Goal: Communication & Community: Answer question/provide support

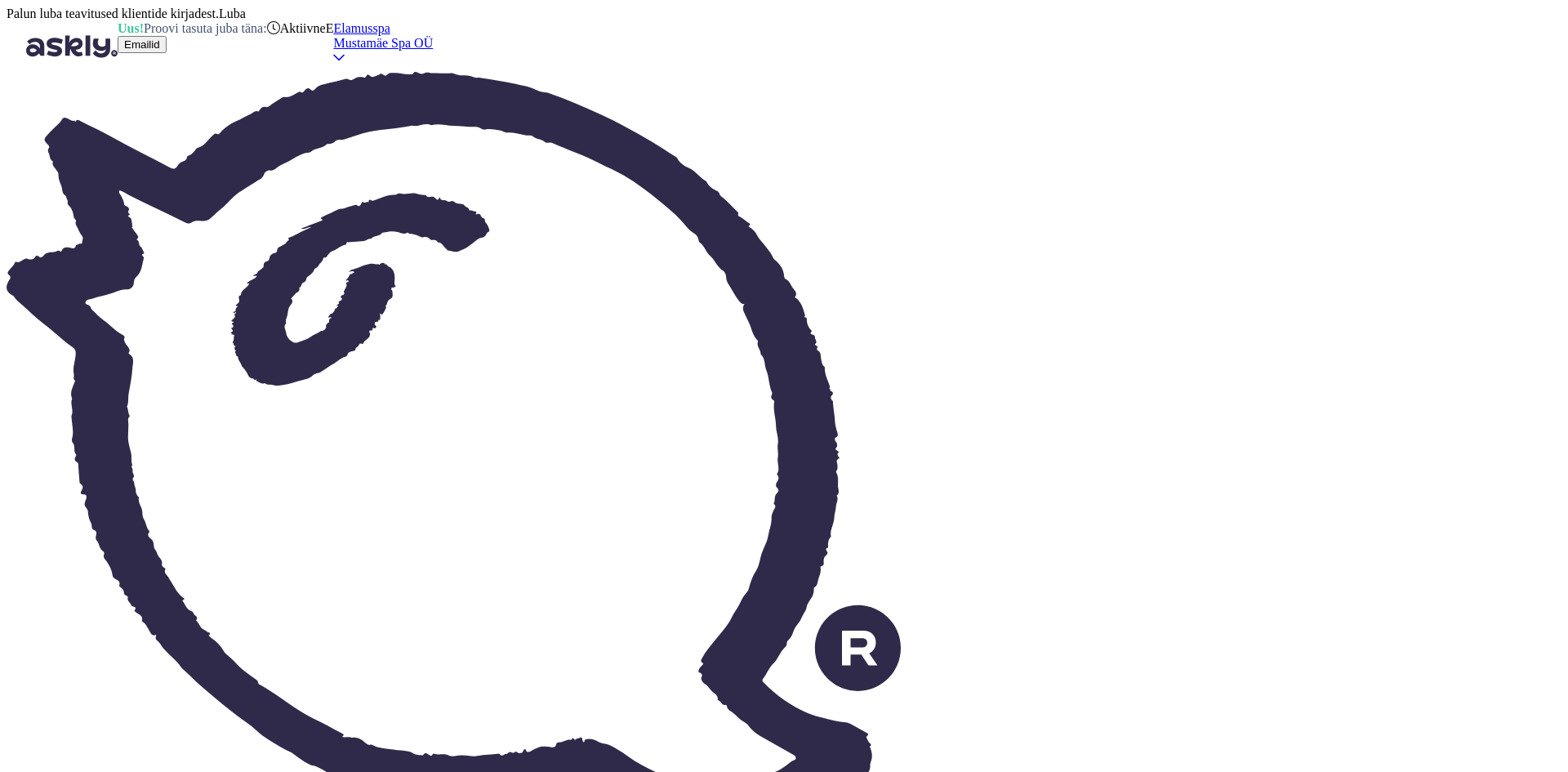
type textarea "[PERSON_NAME] [PERSON_NAME] leidub, võtame Teiega kohe ühendust."
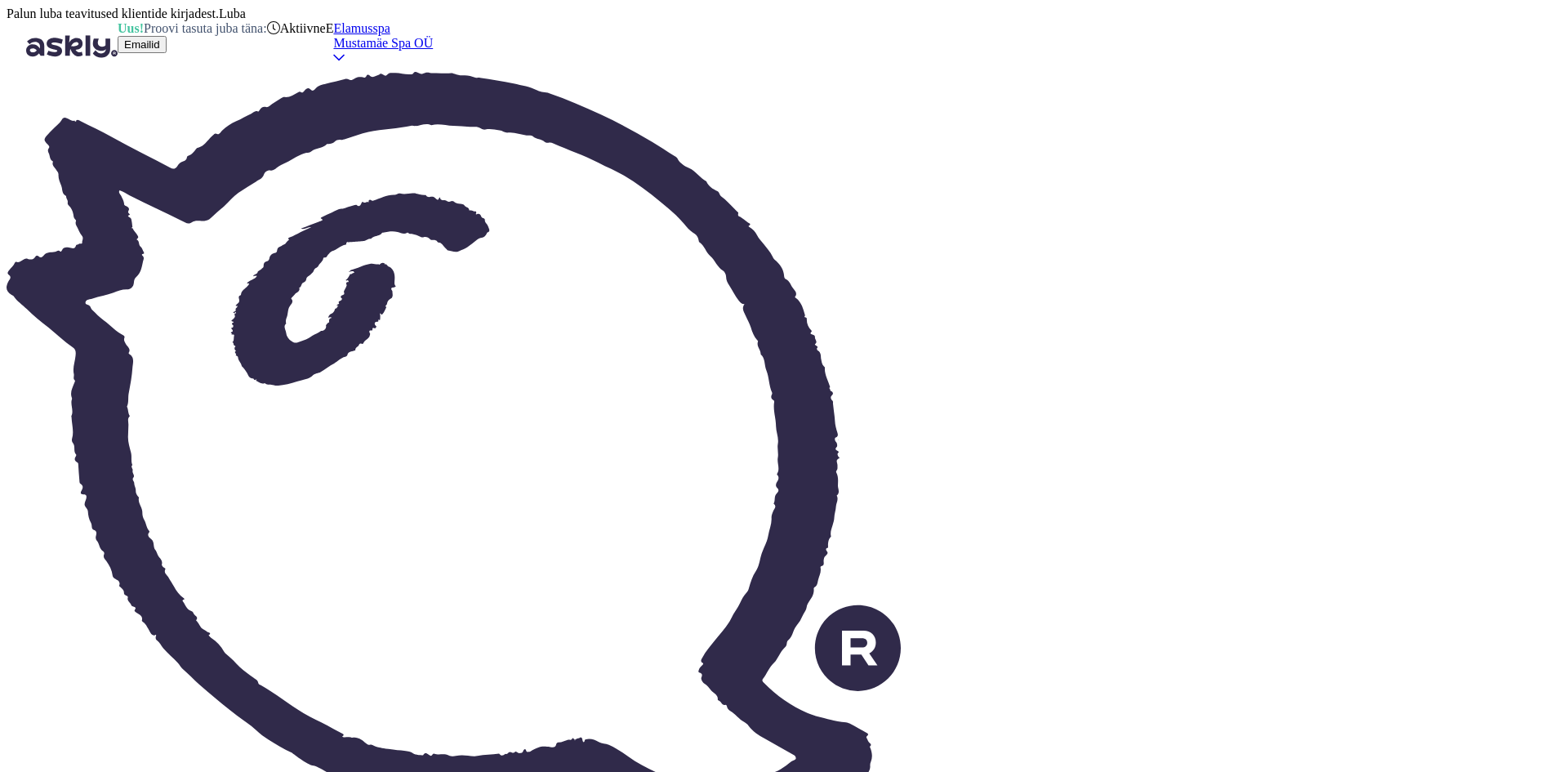
type textarea "Tere, ei ole üldse nii palju külalisi [PERSON_NAME]."
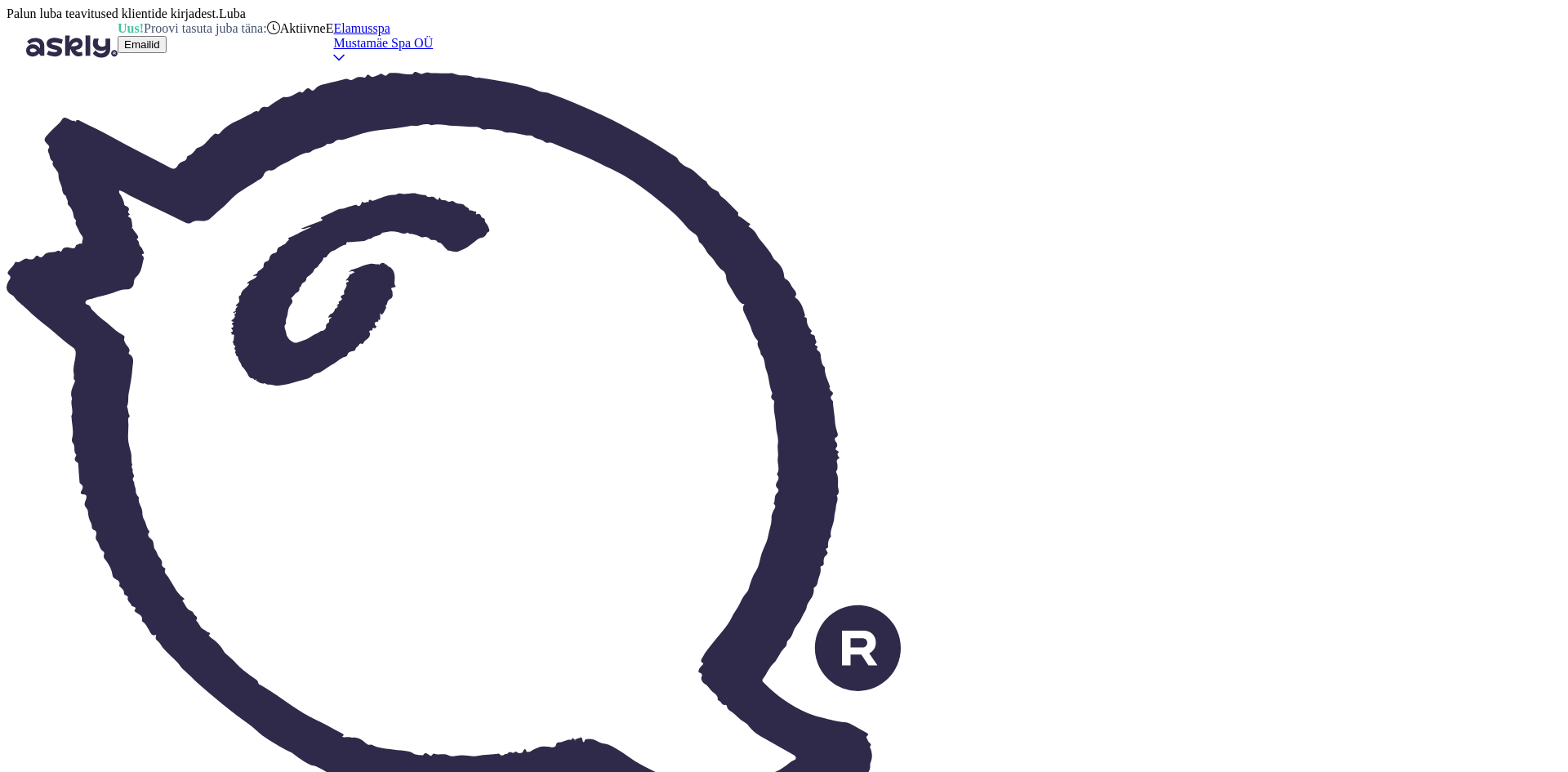
drag, startPoint x: 1460, startPoint y: 105, endPoint x: 1436, endPoint y: 141, distance: 43.3
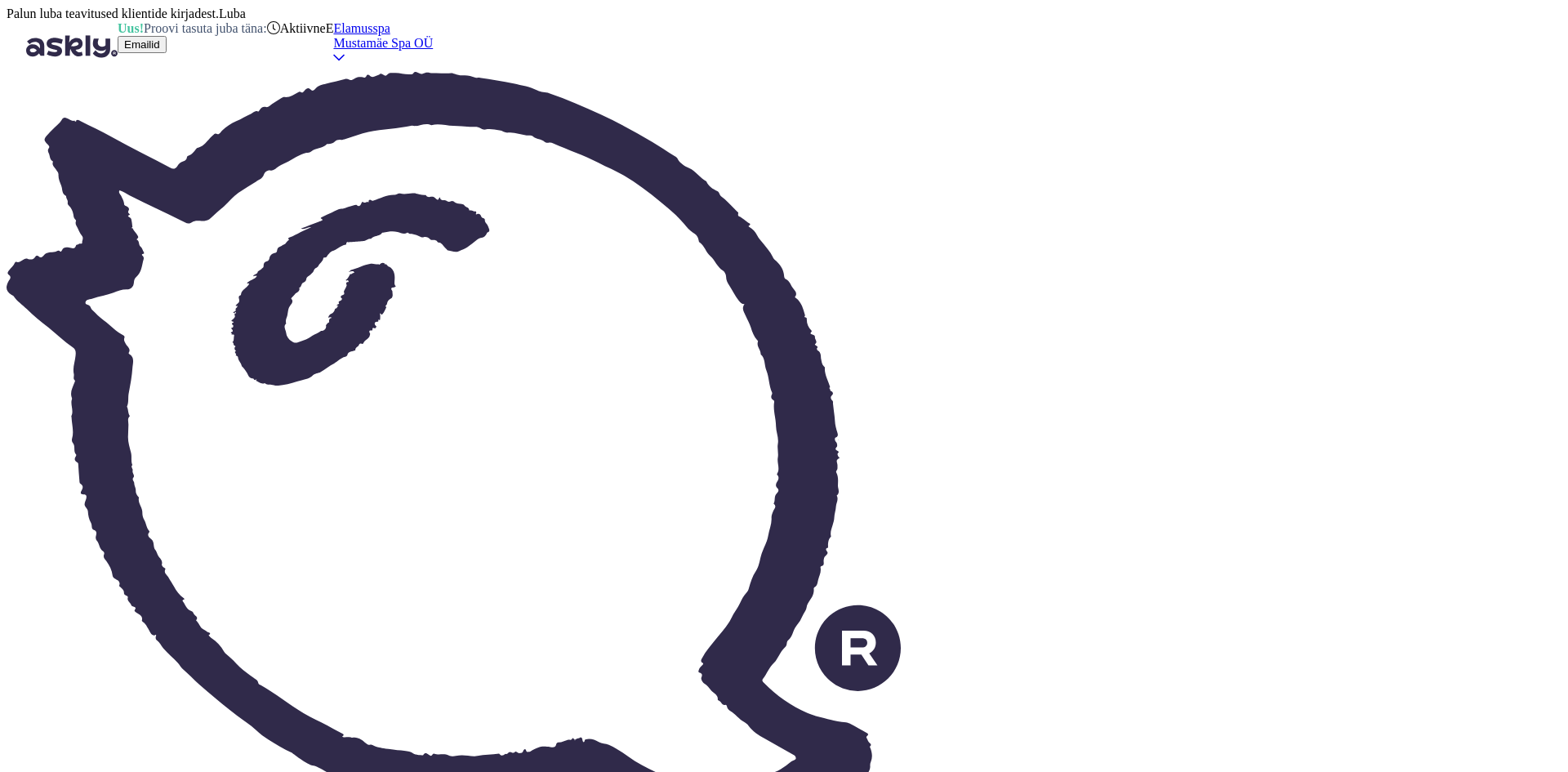
type textarea "Tere, m"
type textarea "Привет,"
type textarea "Tere, muidugi"
type textarea "Привет, конечно."
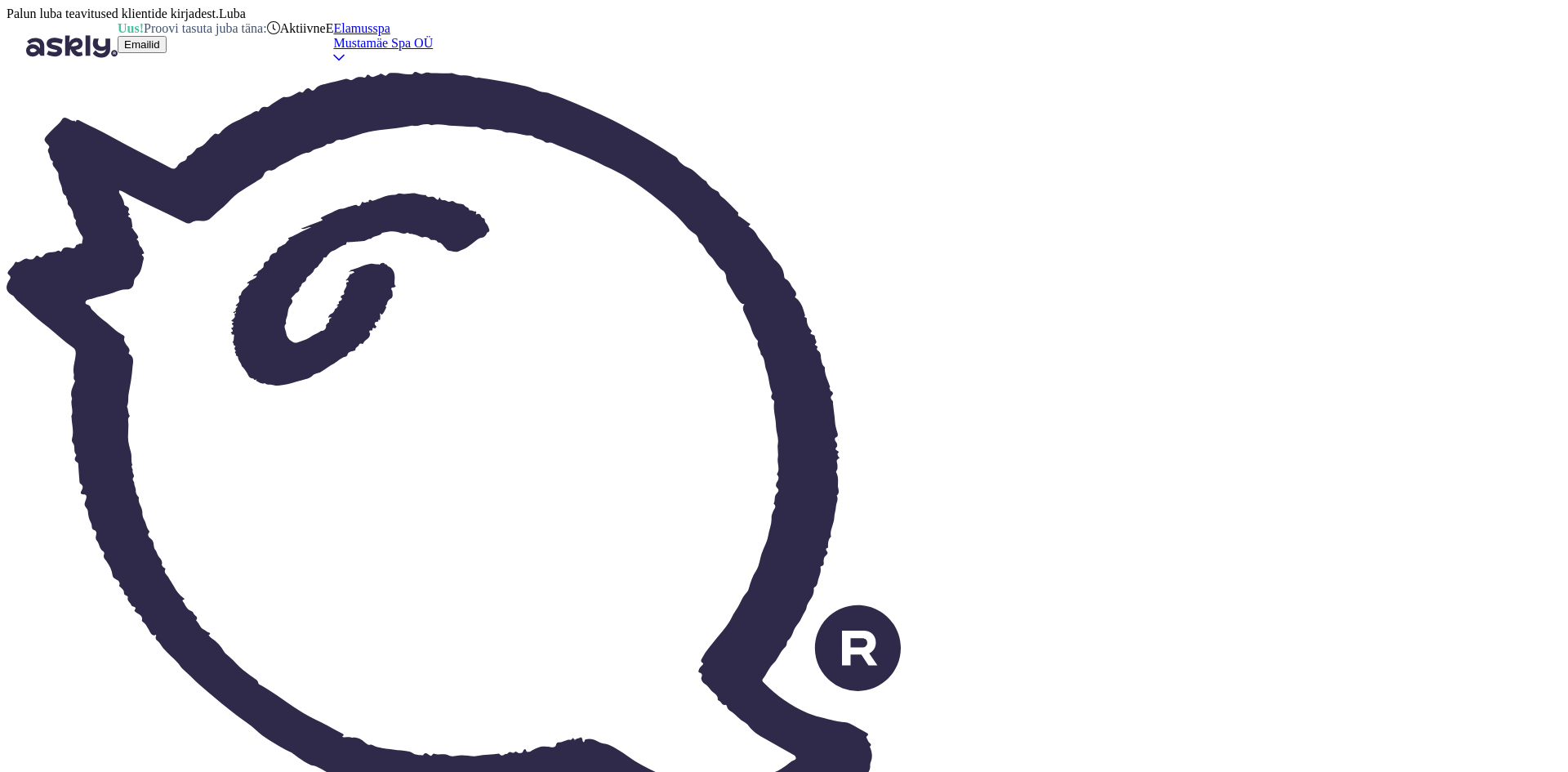
type textarea "Tere, muidugi"
drag, startPoint x: 110, startPoint y: 432, endPoint x: 135, endPoint y: 473, distance: 48.0
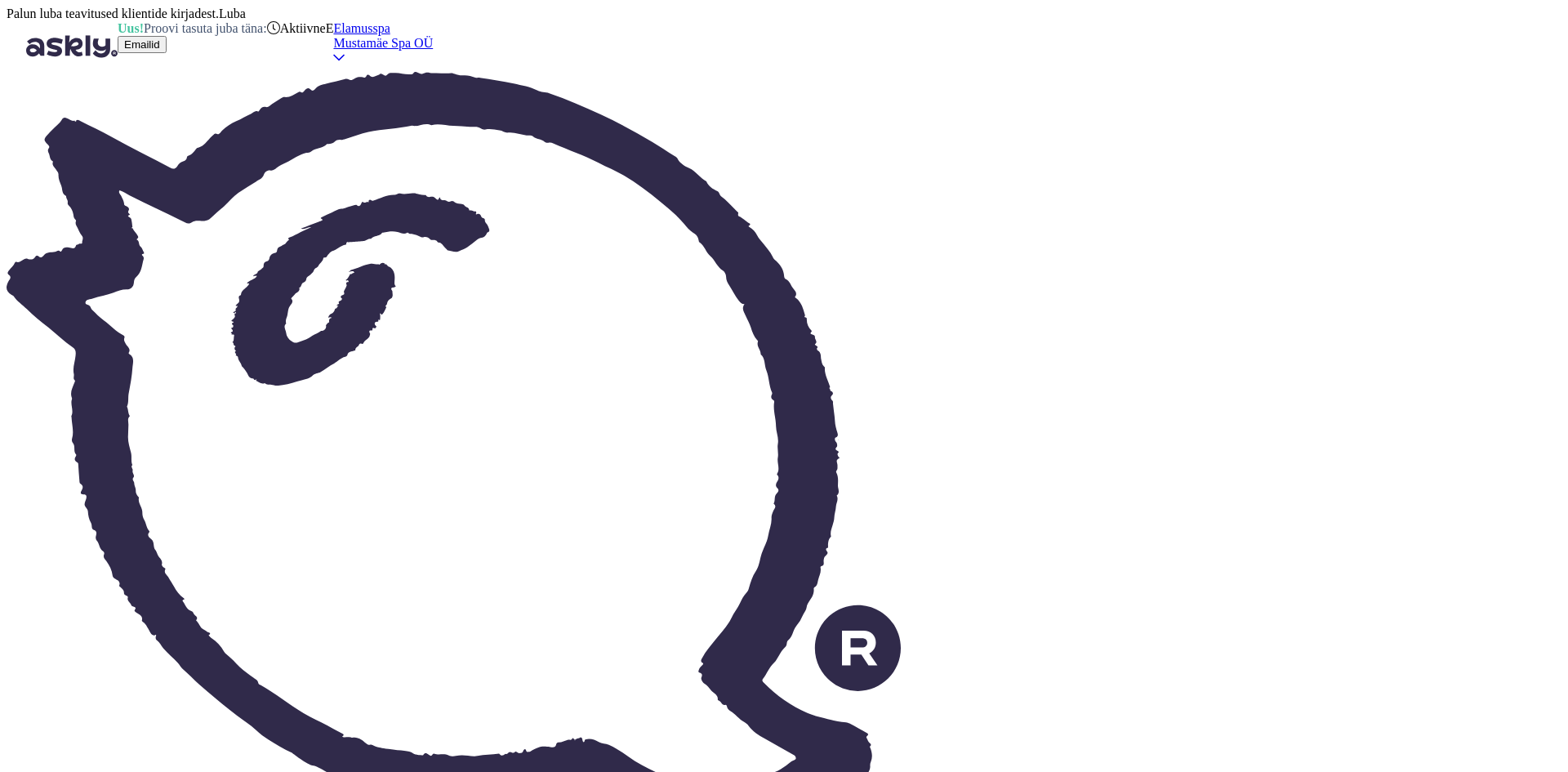
type textarea "Tere"
type textarea "Hello"
type textarea "Tere!"
type textarea "Hello!"
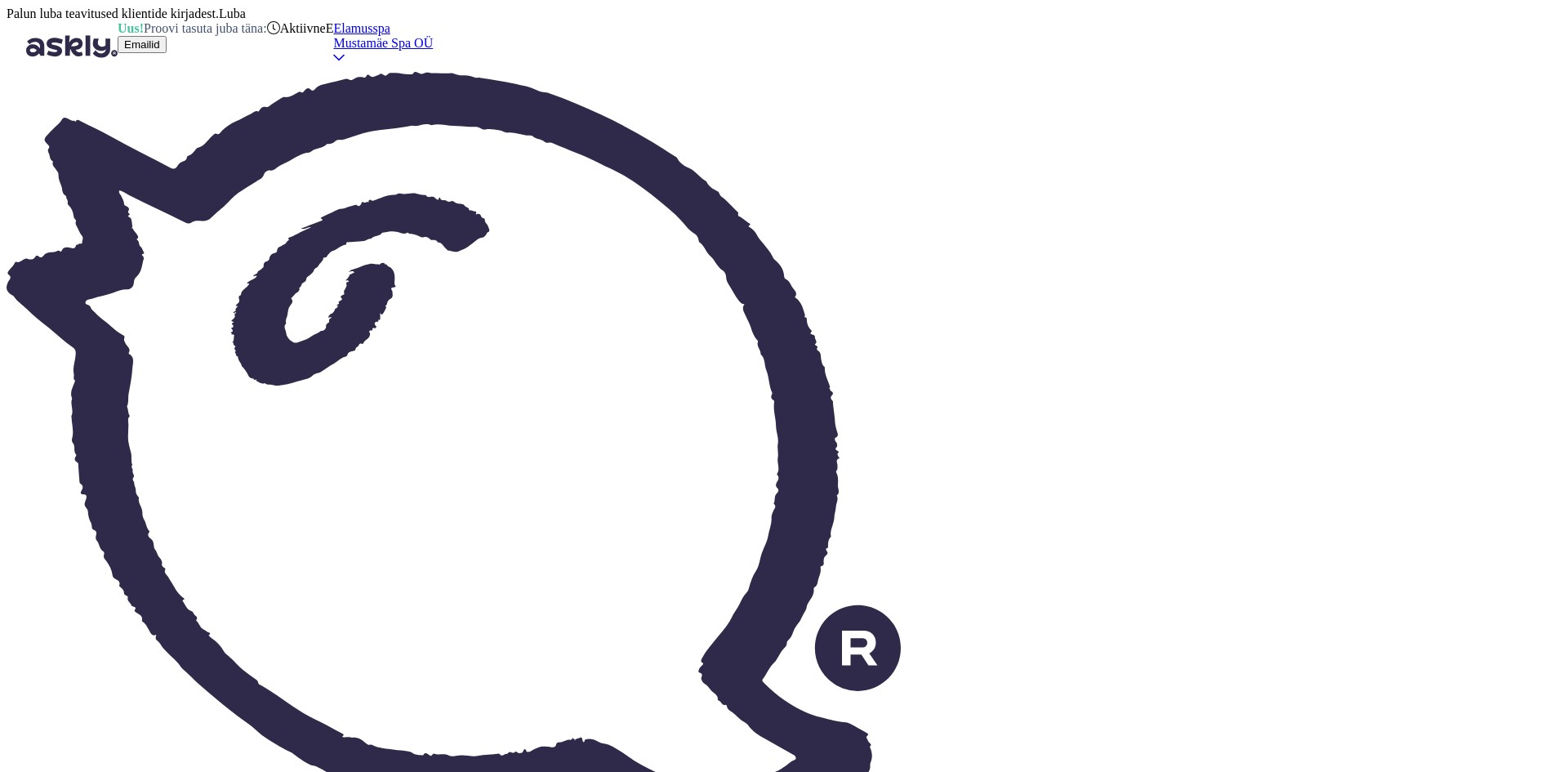
type textarea "Tere! Täna"
type textarea "Hello! [DATE]"
type textarea "Tere! [PERSON_NAME] on p"
type textarea "Hello! [DATE] is"
type textarea "Tere! [PERSON_NAME] on pakkuda"
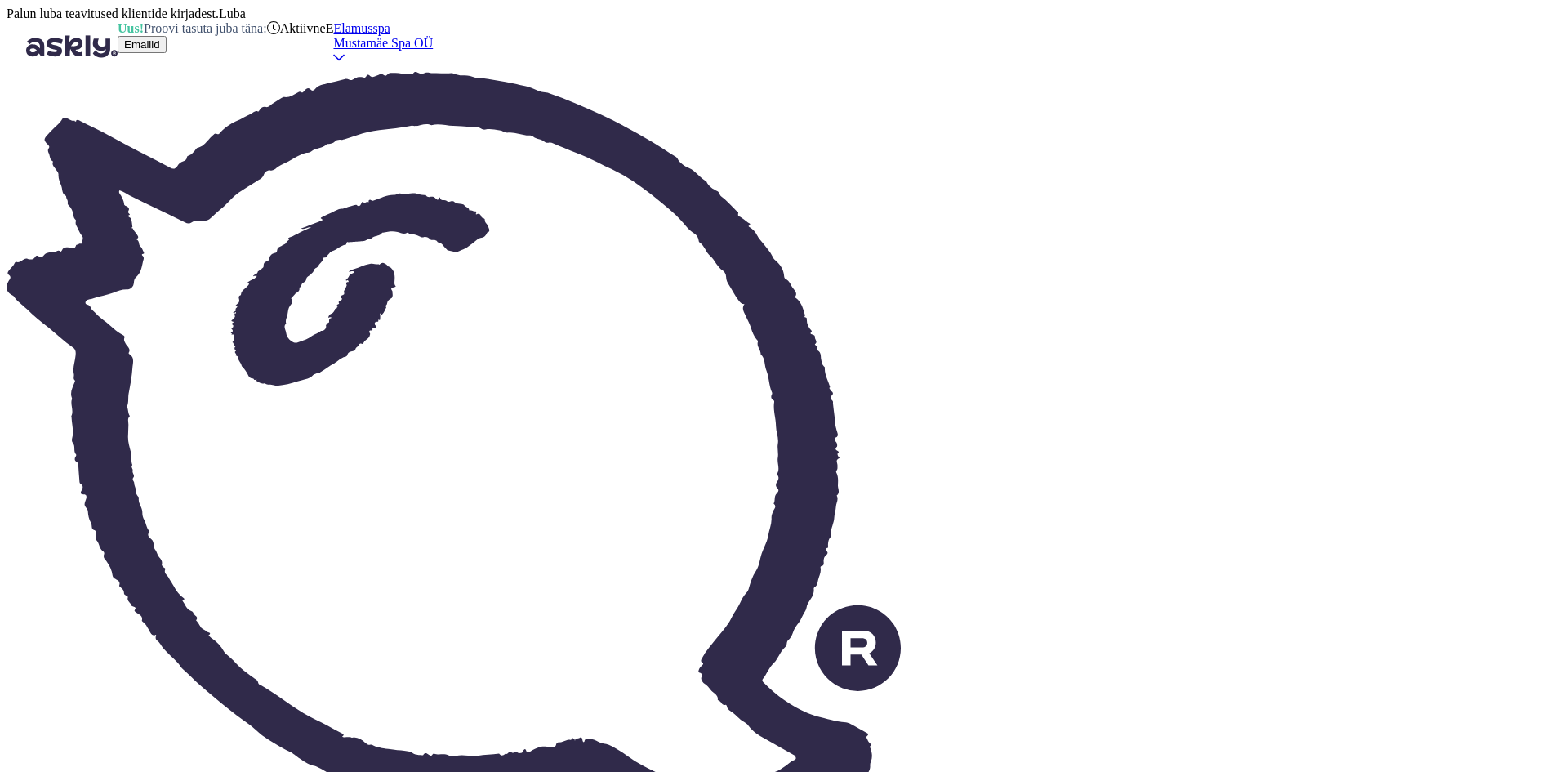
type textarea "Hello! [DATE] we have an offer"
type textarea "Tere! [PERSON_NAME] on pakkuda massažiaegu"
type textarea "Hello! We have massage appointments available [DATE]."
type textarea "Tere! [PERSON_NAME] on pakkuda massažiaegu 17:00-20:55."
type textarea "Hello! [DATE] we offer massage appointments from 17:00 to 20:55."
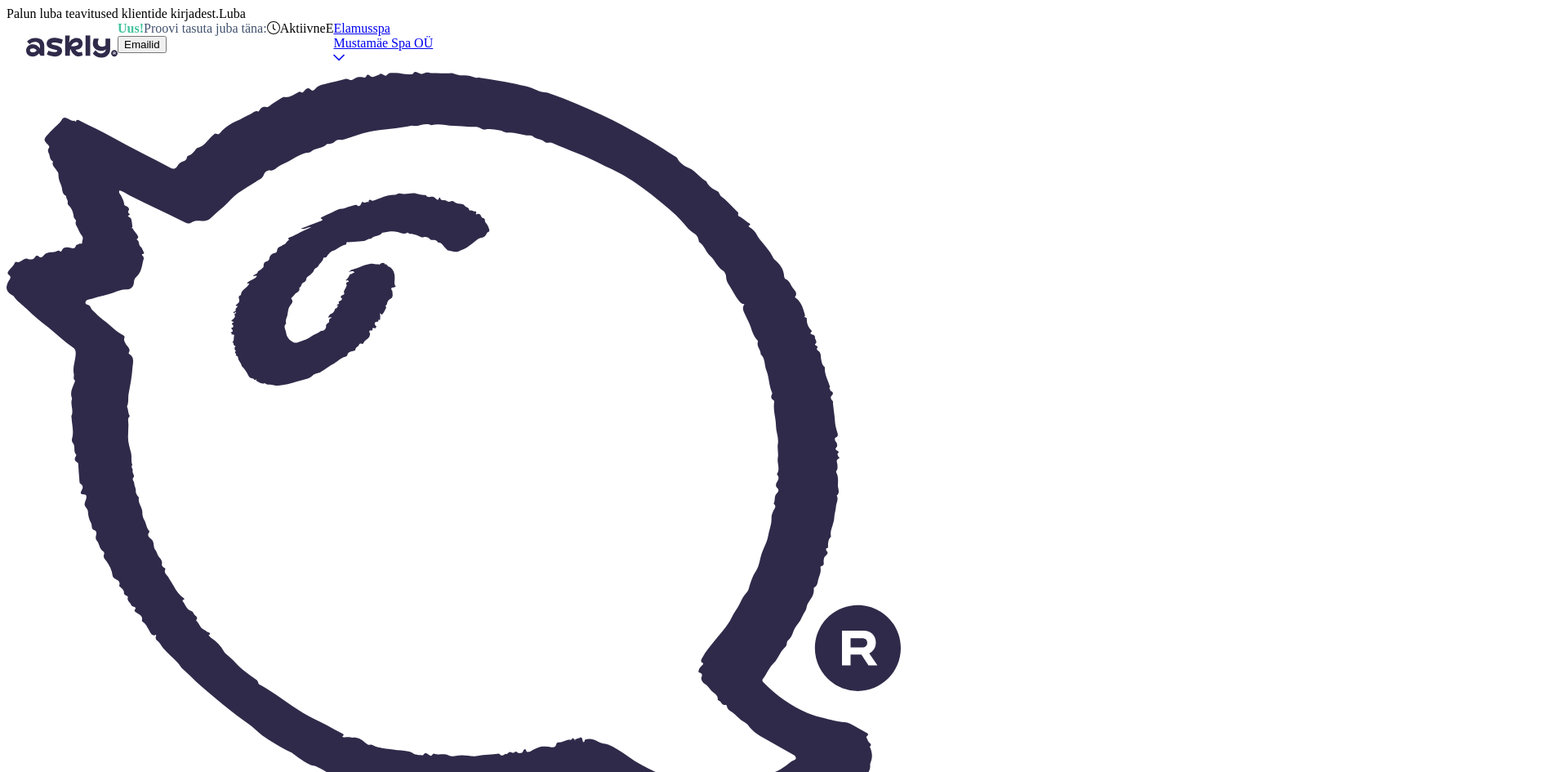
type textarea "Tere! [PERSON_NAME] on pakkuda massažiaegu 17:00-20:55. [PERSON_NAME]"
type textarea "Hello! [DATE] we offer massage appointments from 17:00 to 20:55. If"
type textarea "Tere! [PERSON_NAME] on pakkuda massažiaegu 17:00-20:55. Kui Teile"
type textarea "Hello! [DATE] we offer massage times from 17:00 to 20:55. If you"
type textarea "Tere! [PERSON_NAME] on pakkuda massažiaegu 17:00-20:55. Kui Teile sobib,"
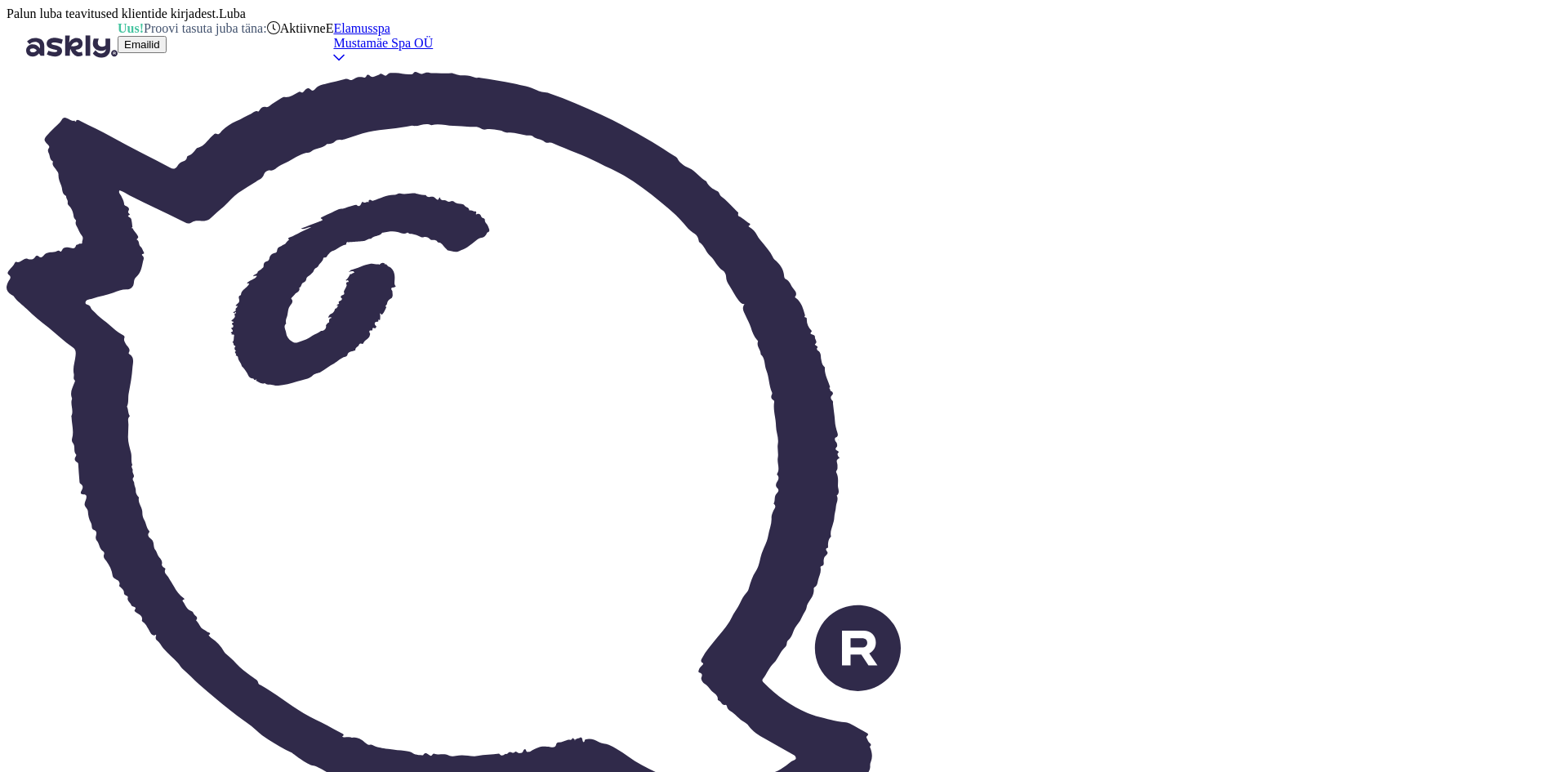
type textarea "Hello! [DATE] we offer massage times from 17:00 to 20:55. If it suits you,"
type textarea "Tere! [PERSON_NAME] on pakkuda massažiaegu 17:00-20:55. Kui Teile sobib, palun"
type textarea "Hello! [DATE] we offer massage appointments from 17:00 to 20:55. If it suits yo…"
type textarea "Tere! [PERSON_NAME] on pakkuda massažiaegu 17:00-20:55. Kui Teile sobib, palun …"
type textarea "Hello! [DATE] we offer massage times from 17:00 to 20:55. If it suits you, plea…"
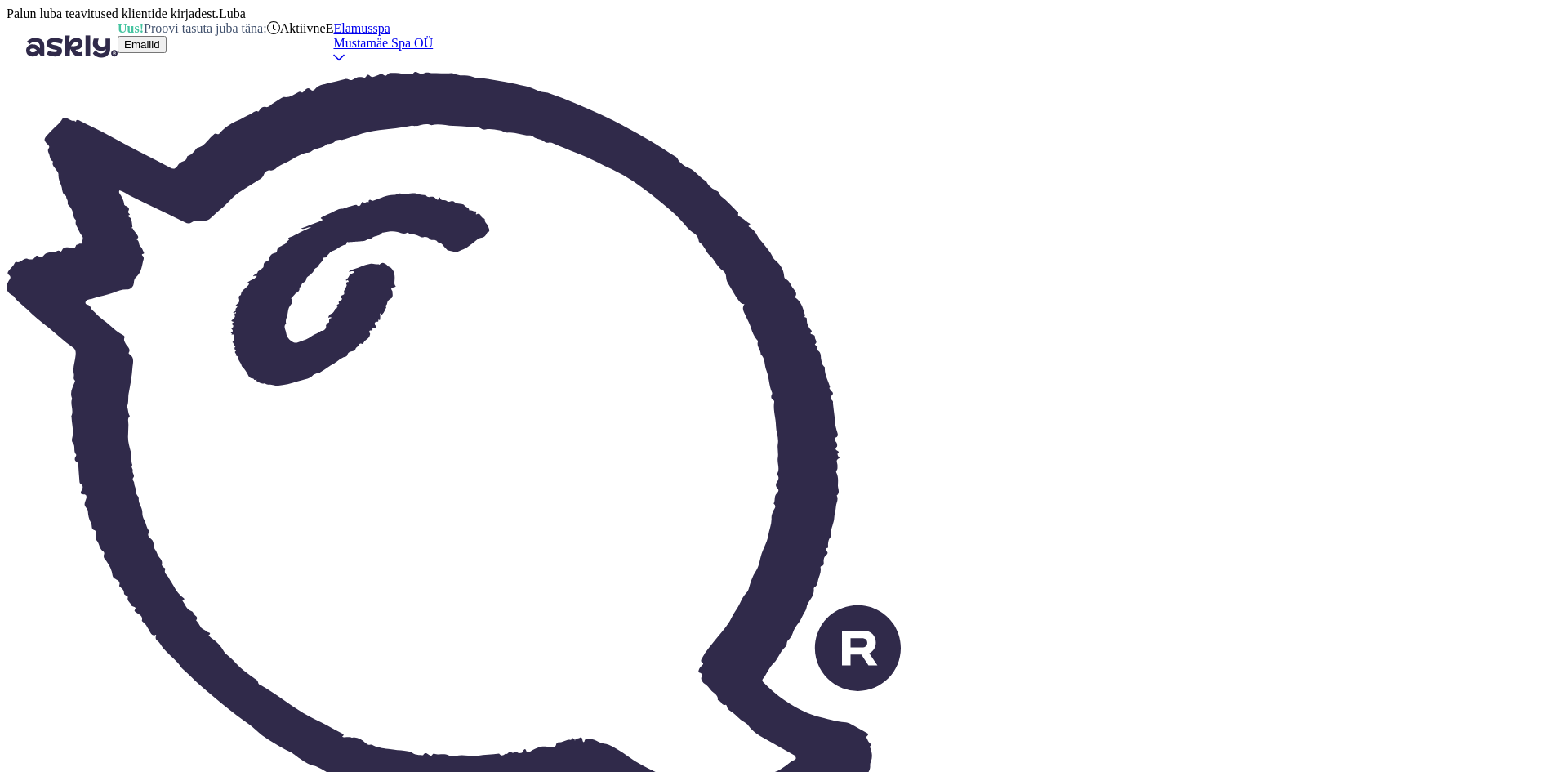
type textarea "Tere! [PERSON_NAME] on pakkuda massažiaegu 17:00-20:55. Kui Teile sobib, palun …"
type textarea "Hello! [DATE] we have massage appointments available from 17:00-20:55. If it su…"
type textarea "Tere! [PERSON_NAME] on pakkuda massažiaegu 17:00-20:55. Kui Teile sobib, palun …"
type textarea "Hello! [DATE] we have massage appointments available from 17:00-20:55. If it su…"
type textarea "Tere! [PERSON_NAME] on pakkuda massažiaegu 17:00-20:55. Kui Teile sobib, palun …"
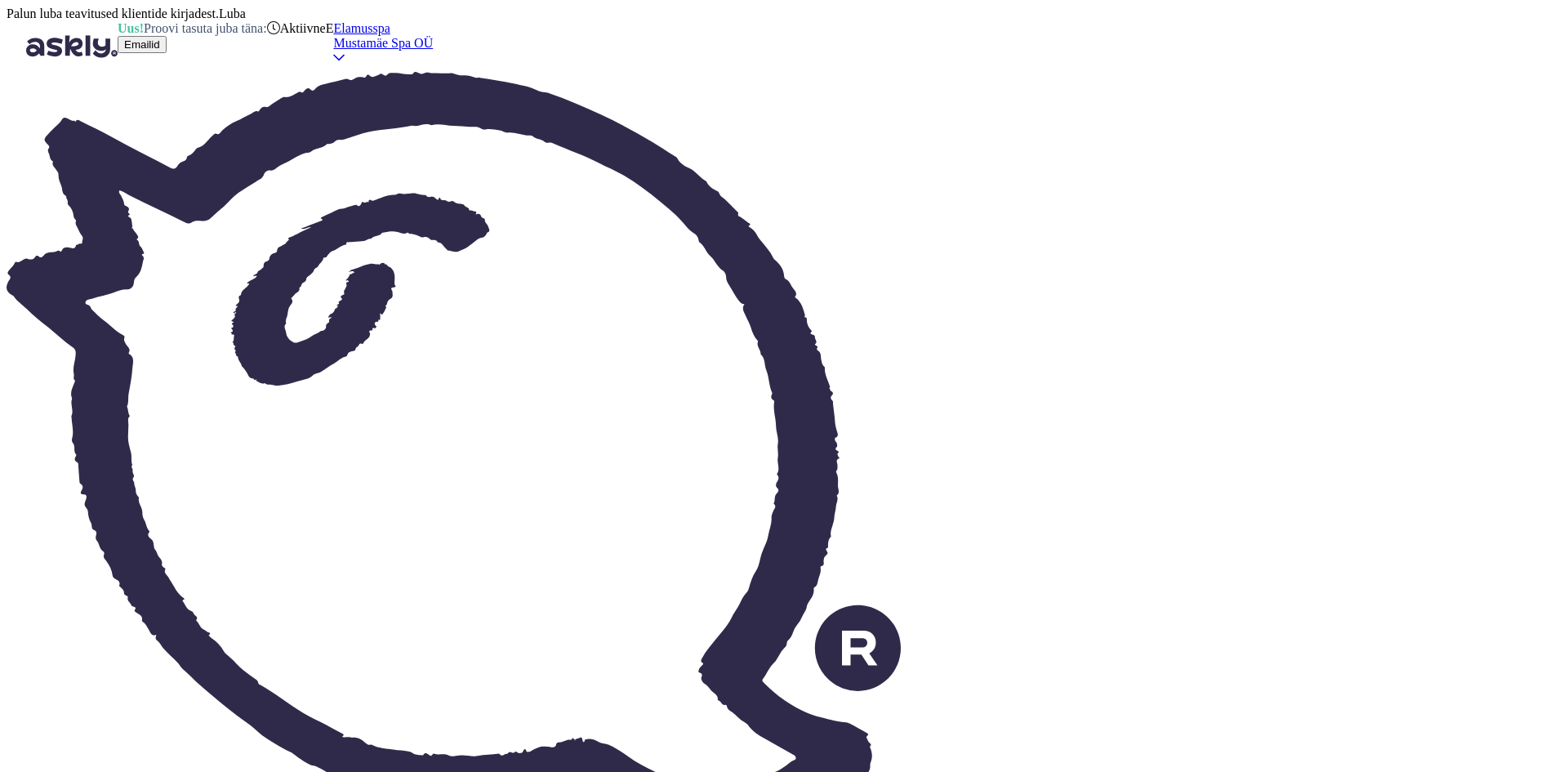
type textarea "Hello! [DATE] we offer massage times from 17:00 to 20:55. If it suits you, plea…"
type textarea "Tere! [PERSON_NAME] on pakkuda massažiaegu 17:00-20:55. Kui Teile sobib, palun …"
type textarea "Hello! [DATE] we have massage appointments available from 17:00-20:55. If it su…"
type textarea "Tere! [PERSON_NAME] on pakkuda massažiaegu 17:00-20:55. Kui Teile sobib, palun …"
type textarea "Hello! [DATE] we offer massage times from 17:00 to 20:55. If it suits you, plea…"
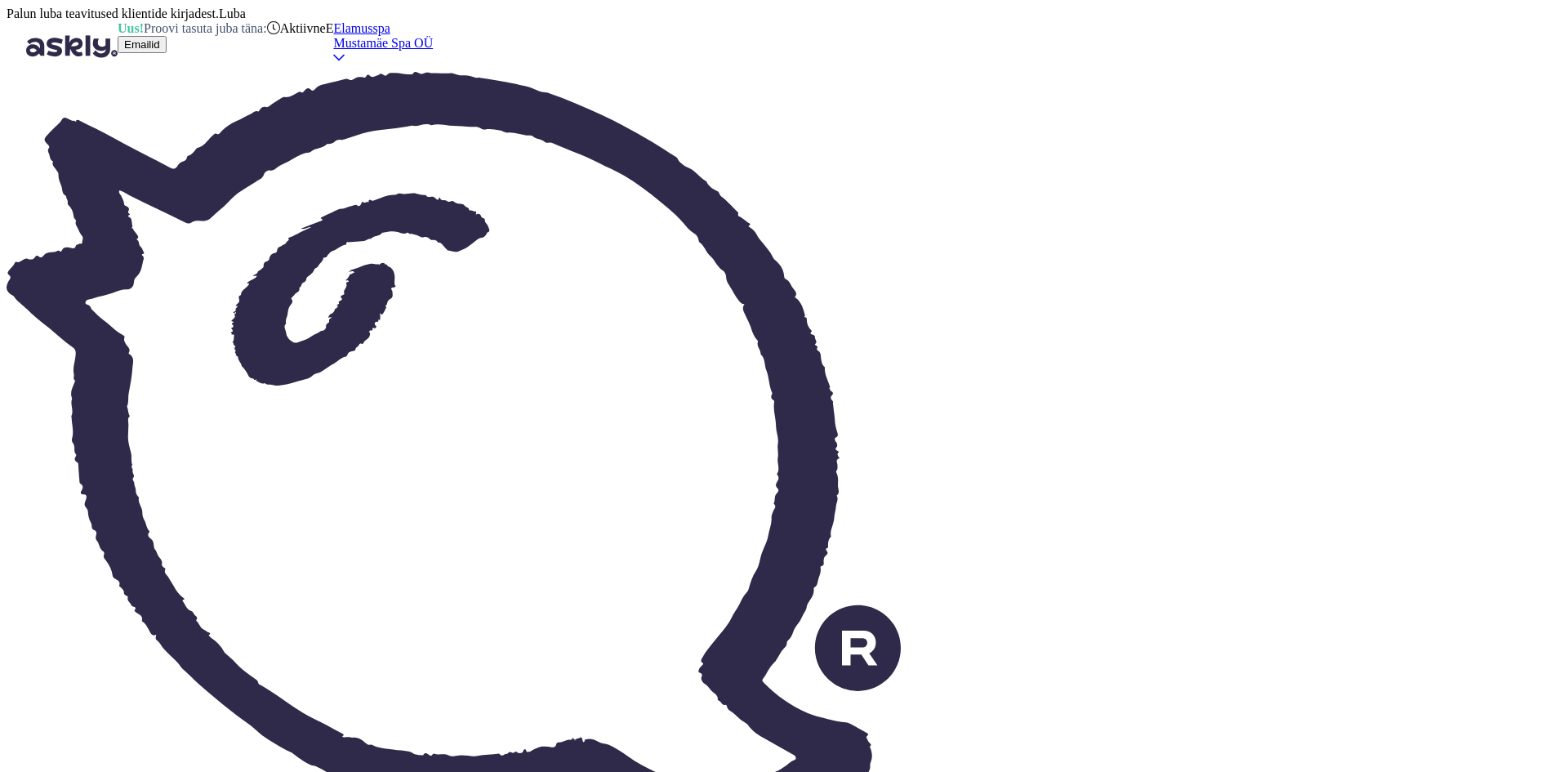
type textarea "Tere! [PERSON_NAME] on pakkuda massažiaegu 17:00-20:55. Kui Teile sobib, palun …"
type textarea "Hello! [DATE] we offer massage times from 17:00 to 20:55. If it suits you, plea…"
type textarea "Tere! [PERSON_NAME] on pakkuda massažiaegu 17:00-20:55. Kui Teile sobib, palun …"
type textarea "Hello! [DATE] we have massage appointments available from 17:00-20:55. If it su…"
type textarea "Tere! [PERSON_NAME] on pakkuda massažiaegu 17:00-20:55. Kui Teile sobib, palun …"
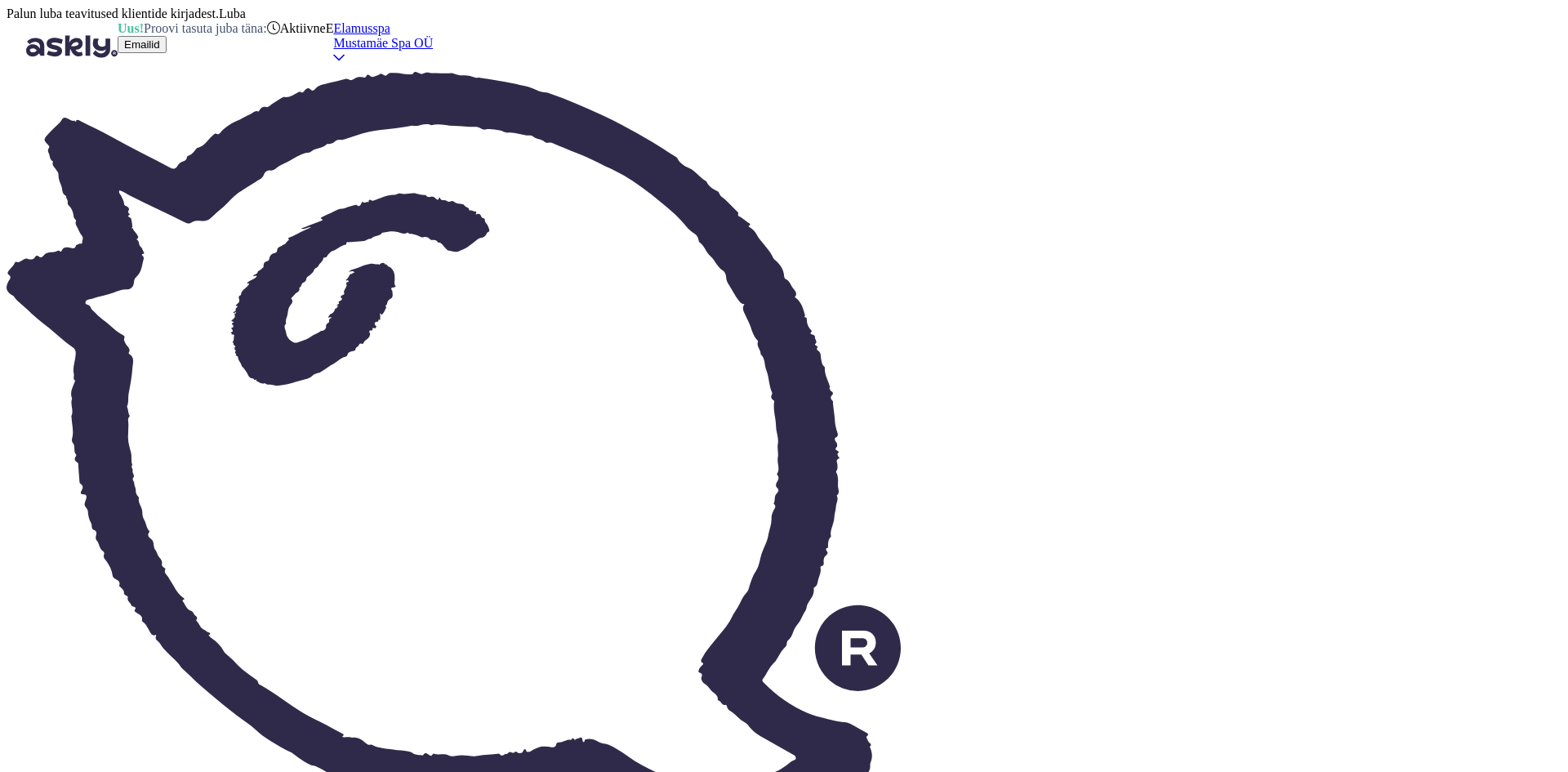
type textarea "Hello! [DATE] we have massage appointments available from 17:00-20:55. If it su…"
type textarea "Tere! [PERSON_NAME] on pakkuda massažiaegu 17:00-20:55. Kui Teile sobib, palun …"
type textarea "Hello! [DATE] we have massage appointments available from 17:00 to 20:55. If it…"
type textarea "Tere! [PERSON_NAME] on pakkuda massažiaegu 17:00-20:55. Kui Teile sobib, palun …"
type textarea "Hello! [DATE] we offer massage times from 17:00 to 20:55. If it suits you, plea…"
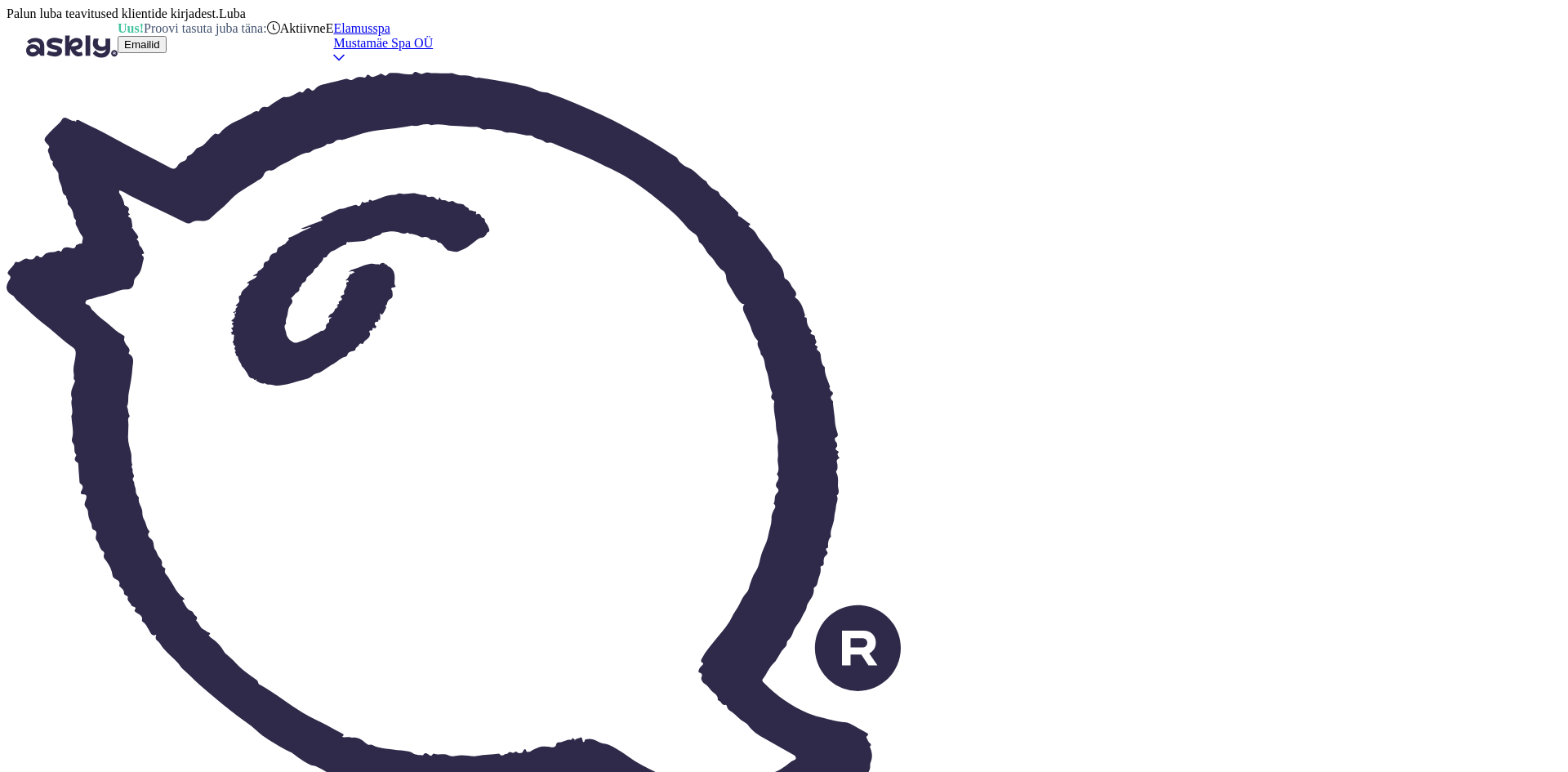
type textarea "Tere! [PERSON_NAME] on pakkuda massažiaegu 17:00-20:55. Kui Teile sobib, palun …"
type textarea "Hello! [DATE] we have massage appointments available from 17:00 to 20:55. If it…"
type textarea "Tere! [PERSON_NAME] on pakkuda massažiaegu 17:00-20:55. Kui Teile sobib, palun …"
type textarea "Hello! [DATE] we offer massage times from 17:00 to 20:55. If it suits you, plea…"
type textarea "Tere! [PERSON_NAME] on pakkuda massažiaegu 17:00-20:55. Kui Teile sobib, palun …"
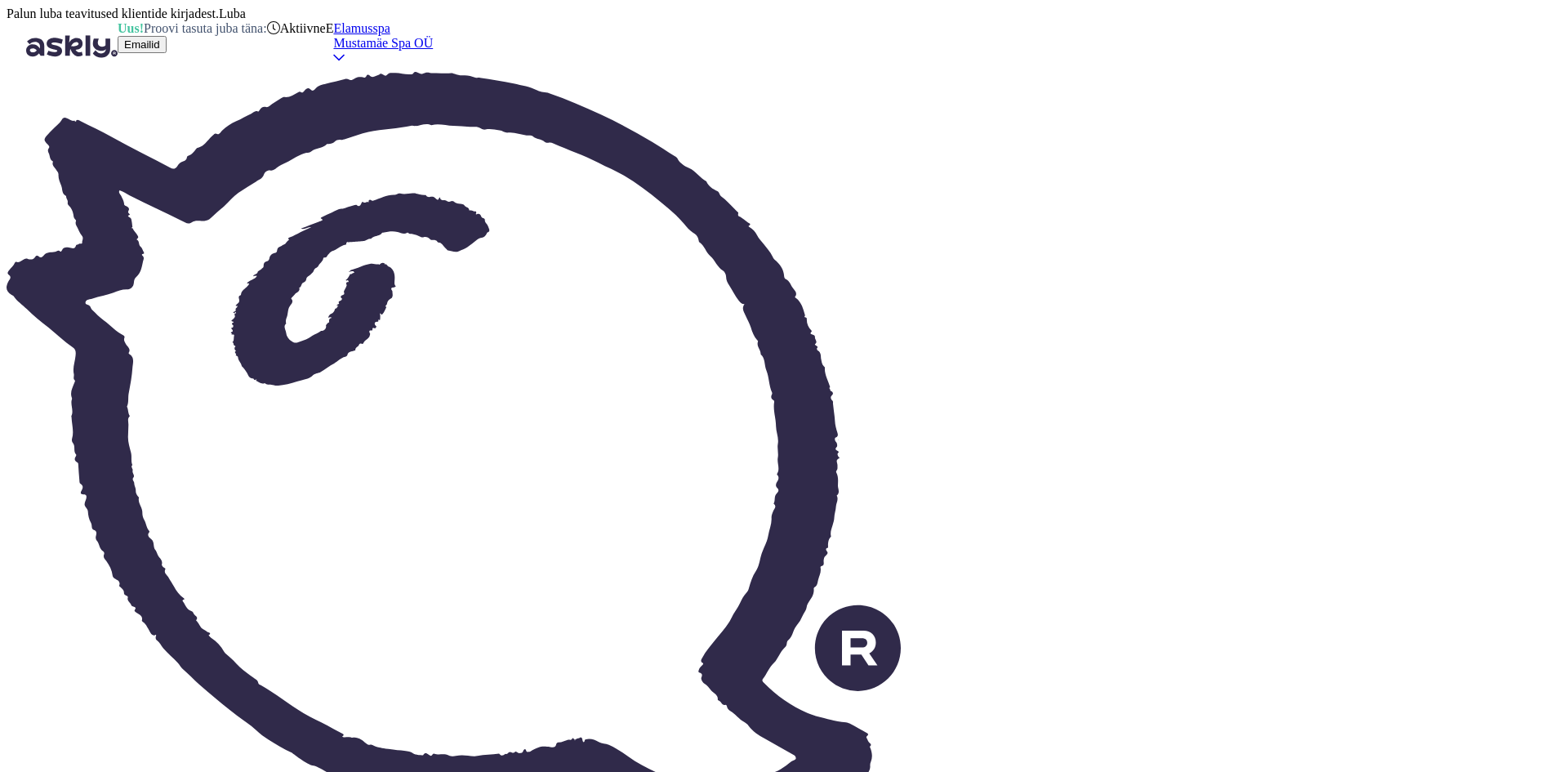
type textarea "Hello! [DATE] we offer massage times 17:00-20:55. If it suits you, please send …"
type textarea "Tere! [PERSON_NAME] on pakkuda massažiaegu 17:00-20:55. Kui Teile sobib, palun …"
type textarea "Hello! [DATE] we offer massage times from 17:00 to 20:55. If it suits you, plea…"
type textarea "Tere! [PERSON_NAME] on pakkuda massažiaegu 17:00-20:55. Kui Teile sobib, palun …"
type textarea "Hello! [DATE] we offer massage times 17:00-20:55. If it suits you, please send …"
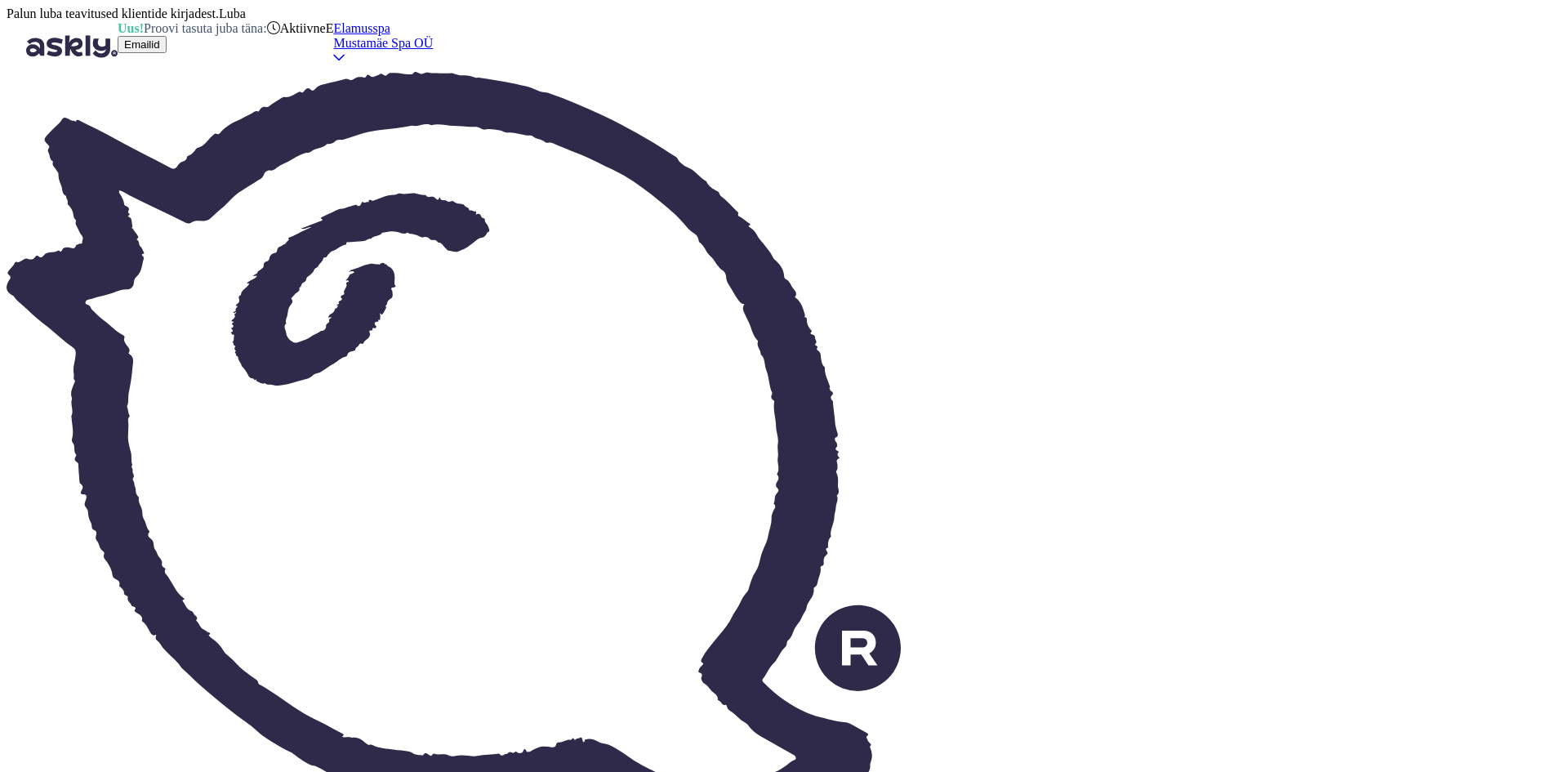
type textarea "Tere! [PERSON_NAME] on pakkuda massažiaegu 17:00-20:55. Kui Teile sobib, palun …"
type textarea "Hello! [DATE] we offer massage times 17:00-20:55. If it suits you, please send …"
type textarea "Tere! [PERSON_NAME] on pakkuda massažiaegu 17:00-20:55. Kui Teile sobib, palun …"
type textarea "Hello! [DATE] we offer massage times from 17:00 to 20:55. If it suits you, plea…"
type textarea "Tere! [PERSON_NAME] on pakkuda massažiaegu 17:00-20:55. Kui Teile sobib, palun …"
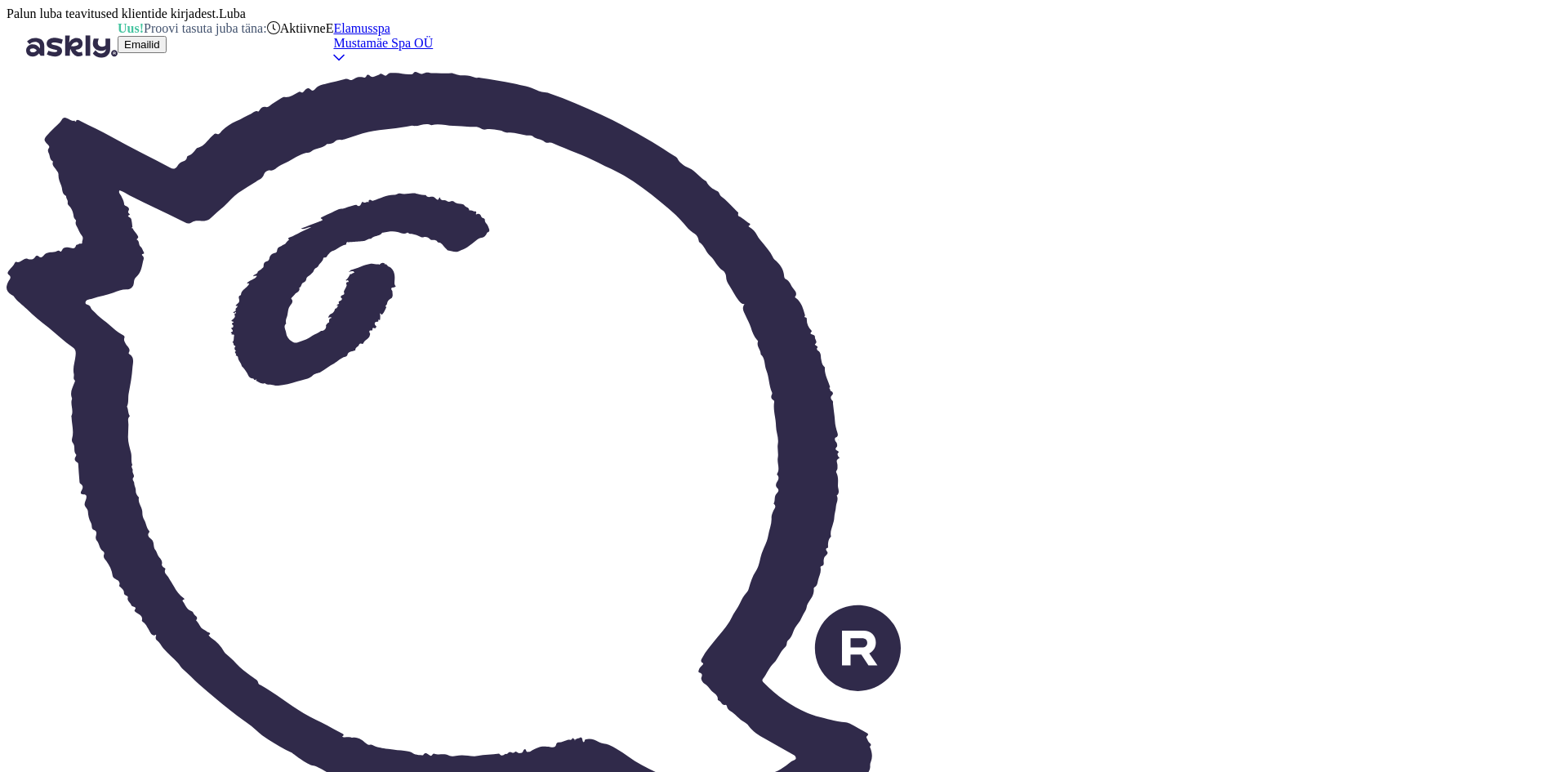
type textarea "Tere Toomas! Täname kirja eest! Teie tasuta pääsmed kehtivad kuni [DATE]. Edast…"
